Goal: Task Accomplishment & Management: Manage account settings

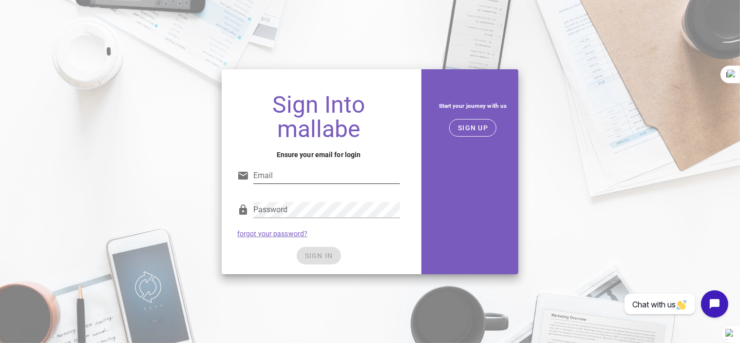
click at [319, 176] on input "Email" at bounding box center [326, 176] width 147 height 16
click at [281, 208] on div "Password" at bounding box center [326, 210] width 147 height 16
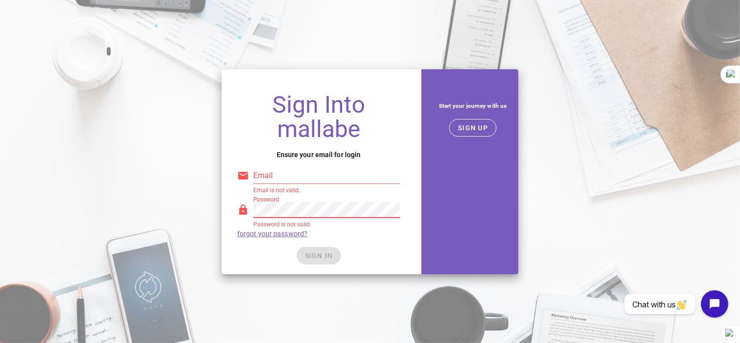
type input "areda81980@gmail.com"
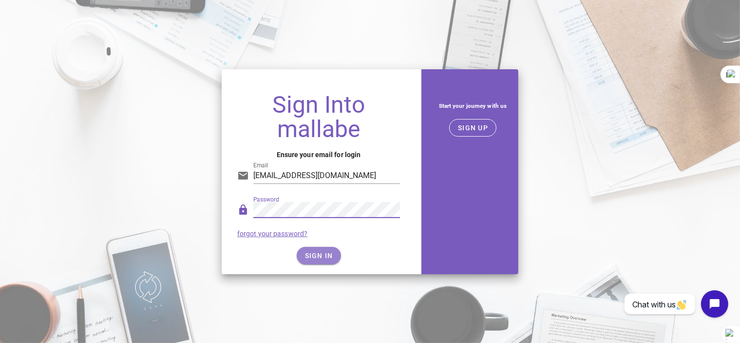
click at [329, 250] on button "SIGN IN" at bounding box center [319, 256] width 44 height 18
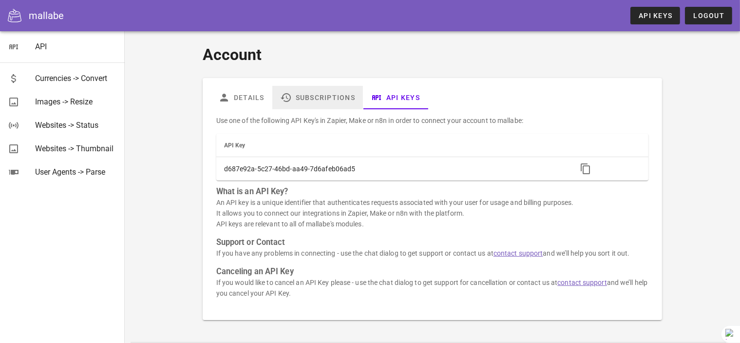
click at [329, 98] on link "Subscriptions" at bounding box center [317, 97] width 91 height 23
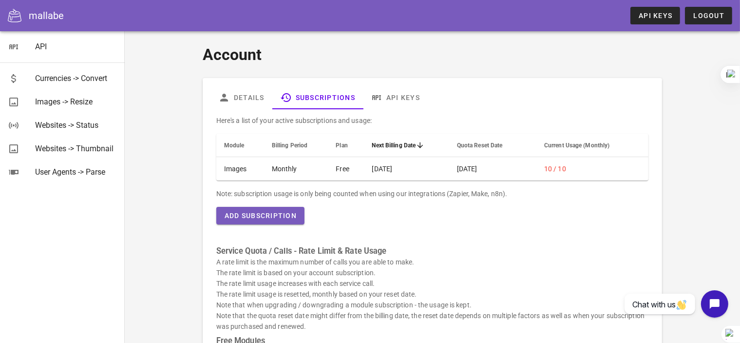
click at [544, 50] on h1 "Account" at bounding box center [433, 54] width 460 height 23
